Goal: Feedback & Contribution: Submit feedback/report problem

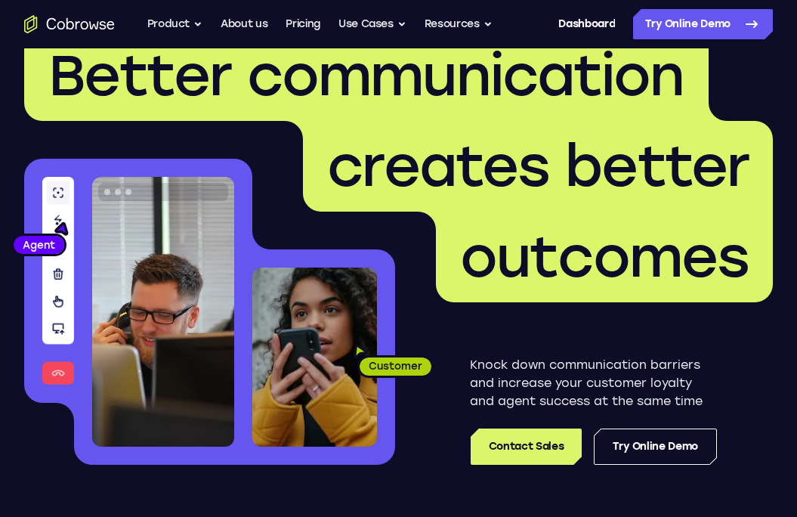
scroll to position [88, 0]
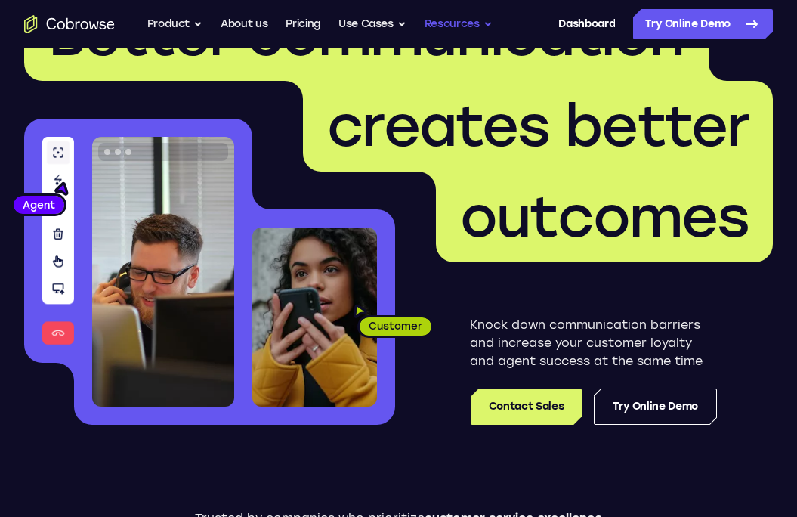
click at [490, 25] on button "Resources" at bounding box center [459, 24] width 68 height 30
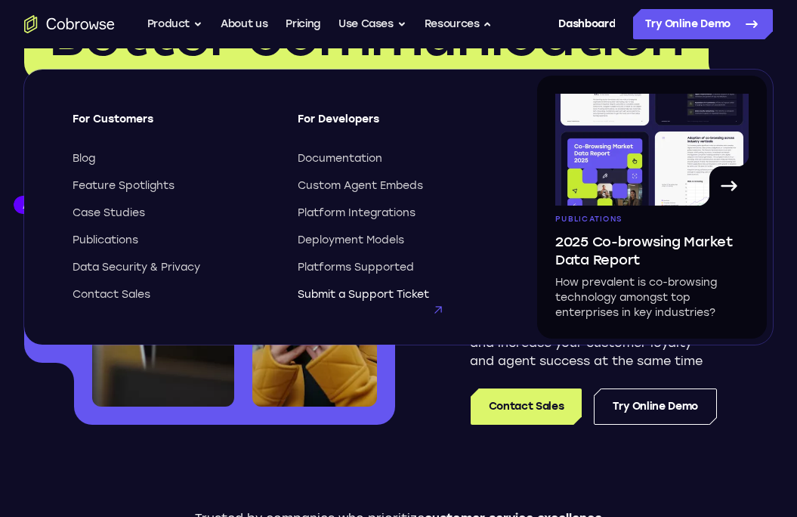
click at [404, 289] on span "Submit a Support Ticket" at bounding box center [363, 294] width 131 height 15
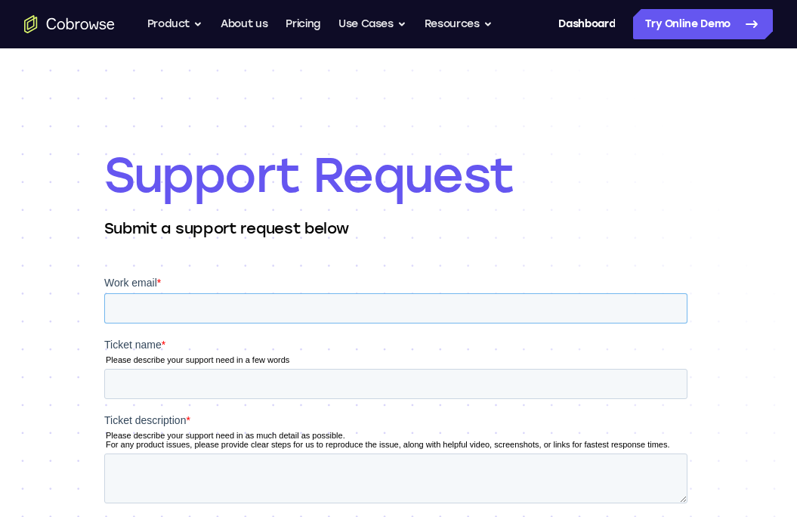
click at [290, 299] on input "Work email *" at bounding box center [395, 308] width 583 height 30
type input "rommele@appcard.com"
click at [177, 370] on input "Ticket name *" at bounding box center [395, 384] width 583 height 30
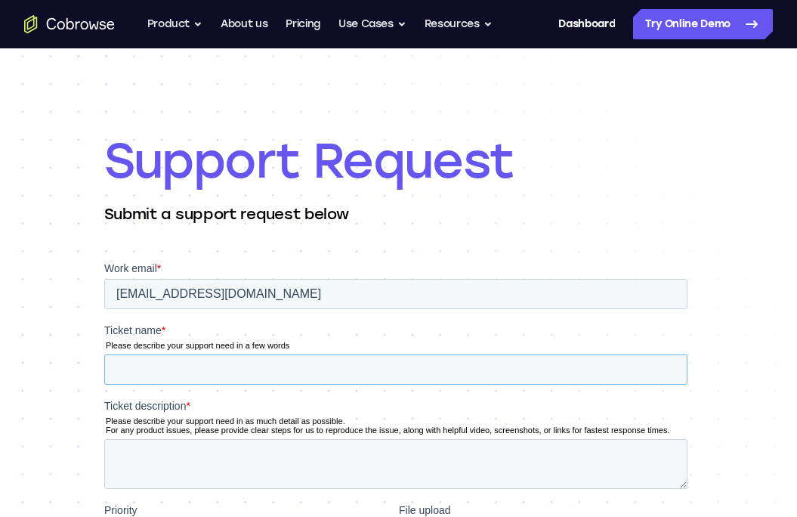
scroll to position [20, 0]
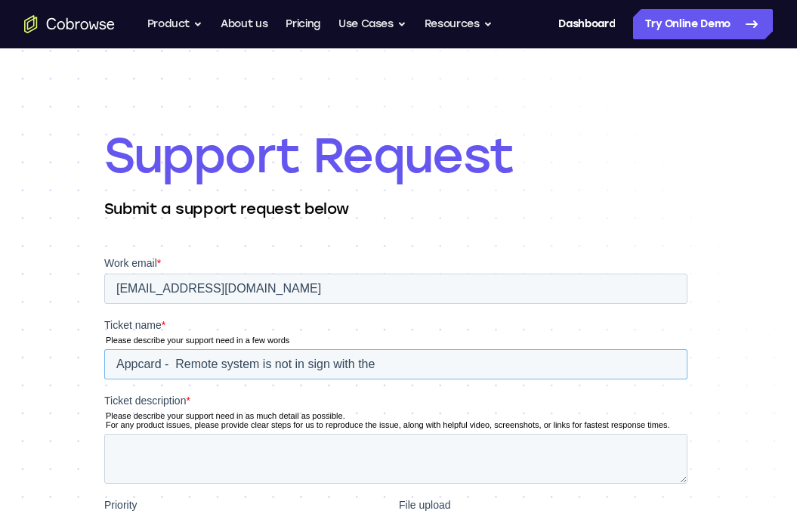
click at [431, 375] on input "Appcard - Remote system is not in sign with the" at bounding box center [395, 364] width 583 height 30
click at [432, 375] on input "Appcard - Remote system is not in sign with the" at bounding box center [395, 364] width 583 height 30
type input "Appcard - Remote system is not in sign with the device."
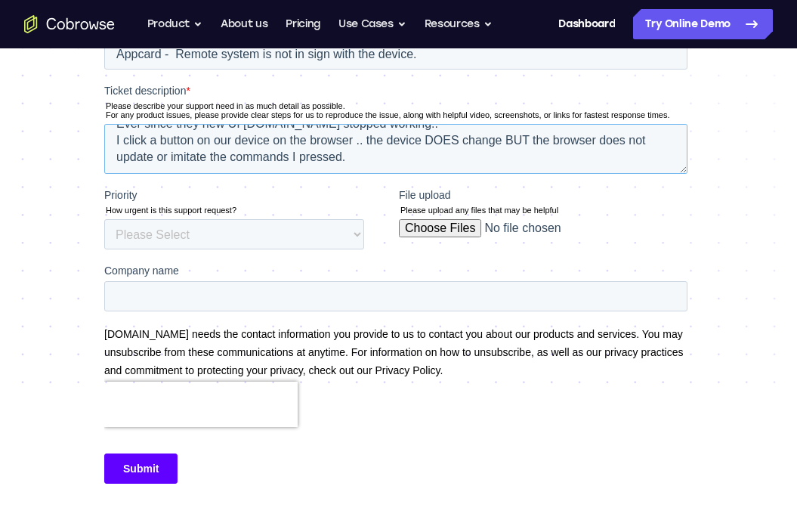
scroll to position [320, 0]
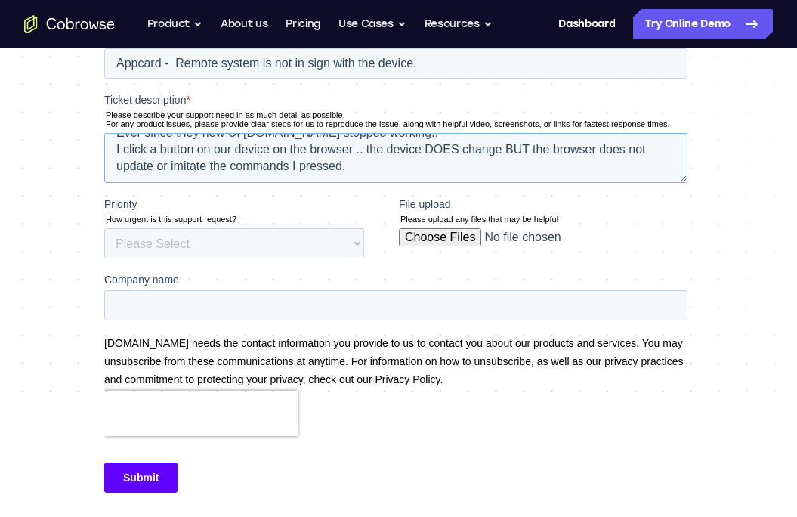
type textarea "Ever since they new UI changed.it stopped working.. I click a button on our dev…"
click at [367, 280] on label "Company name" at bounding box center [398, 279] width 589 height 15
click at [367, 290] on input "Company name" at bounding box center [395, 305] width 583 height 30
click at [217, 243] on select "Please Select Low Medium High" at bounding box center [234, 243] width 260 height 30
select select "MEDIUM"
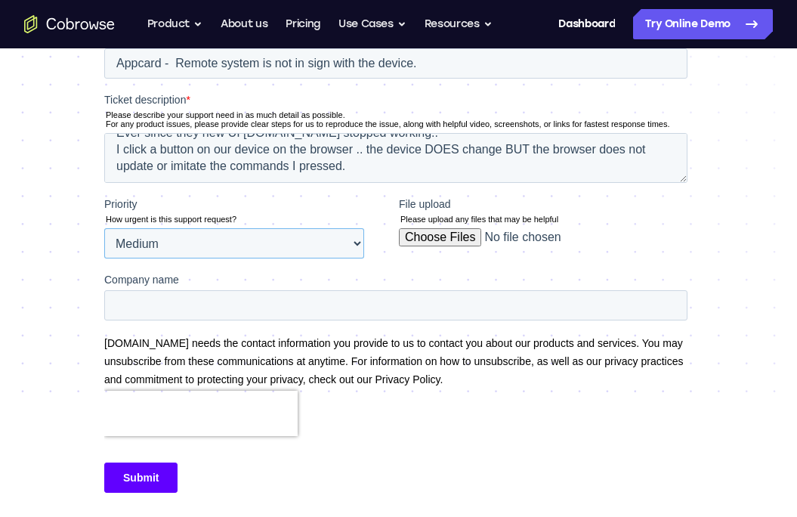
click at [104, 258] on select "Please Select Low Medium High" at bounding box center [234, 243] width 260 height 30
click at [238, 286] on label "Company name" at bounding box center [398, 279] width 589 height 15
click at [238, 290] on input "Company name" at bounding box center [395, 305] width 583 height 30
click at [226, 301] on input "Company name" at bounding box center [395, 305] width 583 height 30
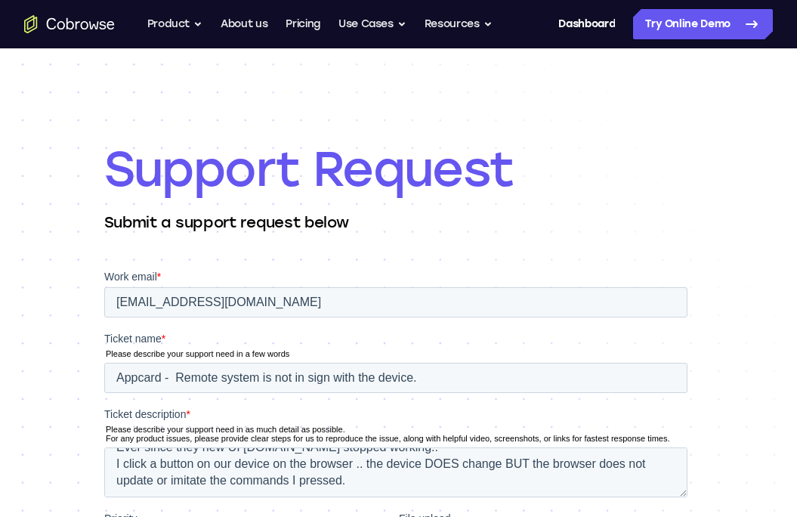
scroll to position [0, 0]
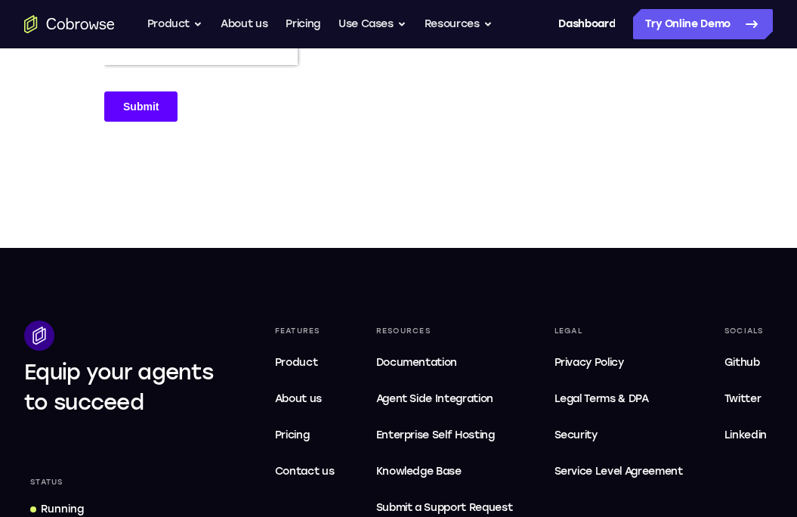
type input "Appcard"
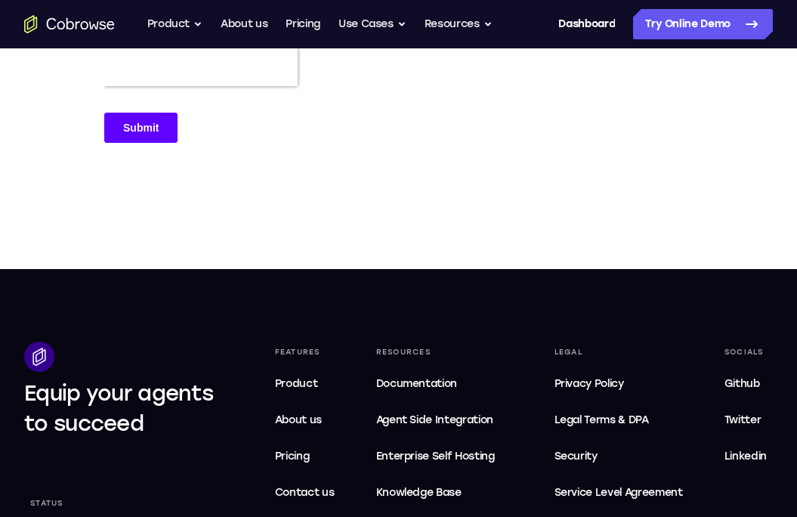
scroll to position [668, 0]
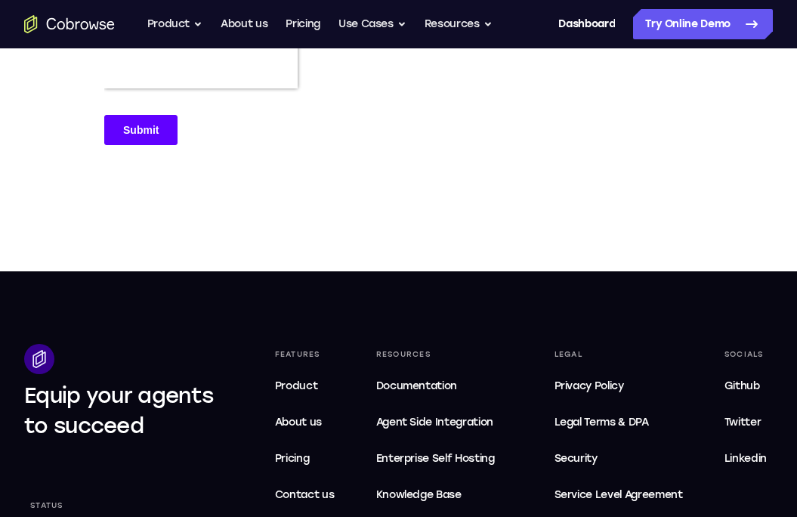
click at [154, 154] on div "Submit" at bounding box center [398, 130] width 589 height 56
click at [158, 140] on input "Submit" at bounding box center [140, 130] width 73 height 30
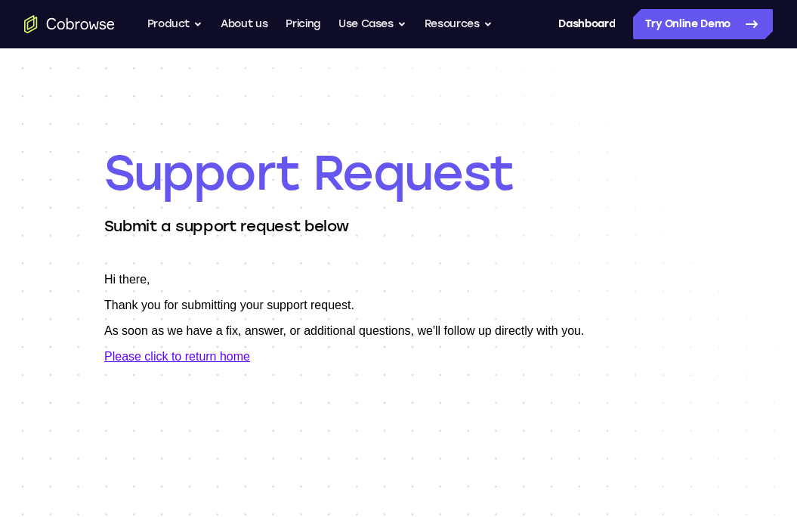
scroll to position [0, 0]
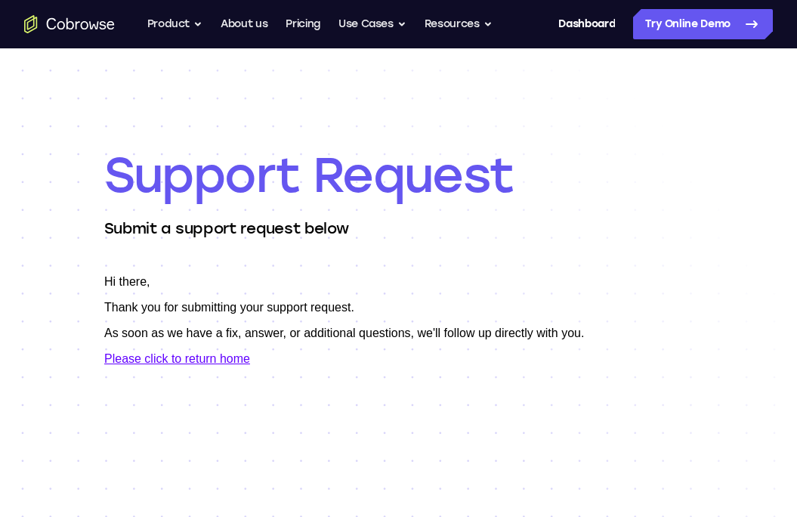
drag, startPoint x: 327, startPoint y: 258, endPoint x: 305, endPoint y: 272, distance: 26.8
click at [326, 258] on div "Support Request Submit a support request below" at bounding box center [398, 493] width 589 height 891
click at [163, 360] on link "Please click to return home" at bounding box center [177, 358] width 146 height 13
